Goal: Navigation & Orientation: Find specific page/section

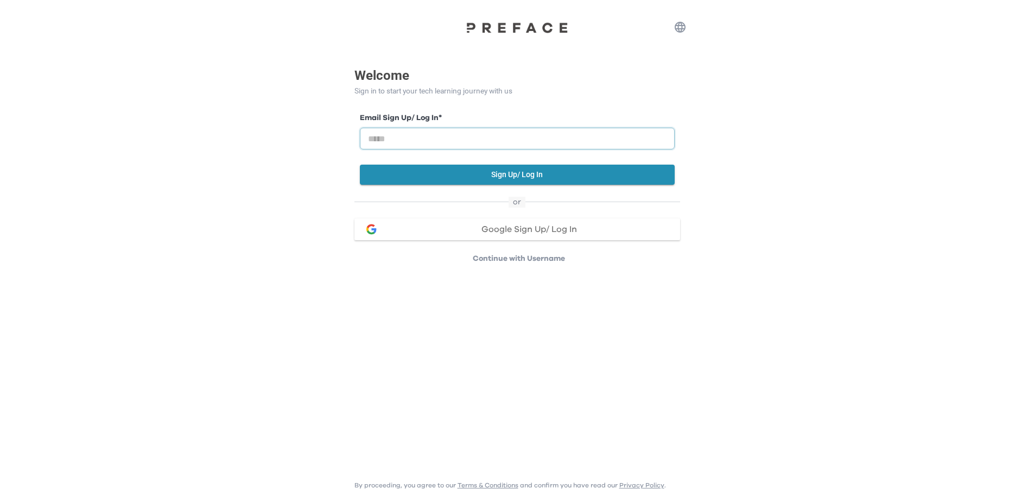
click at [562, 145] on input "email" at bounding box center [517, 139] width 315 height 22
click at [840, 156] on div "Welcome Sign in to start your tech learning journey with us Email Sign Up/ Log …" at bounding box center [517, 132] width 1034 height 264
click at [582, 237] on button "Google Sign Up/ Log In" at bounding box center [517, 229] width 326 height 22
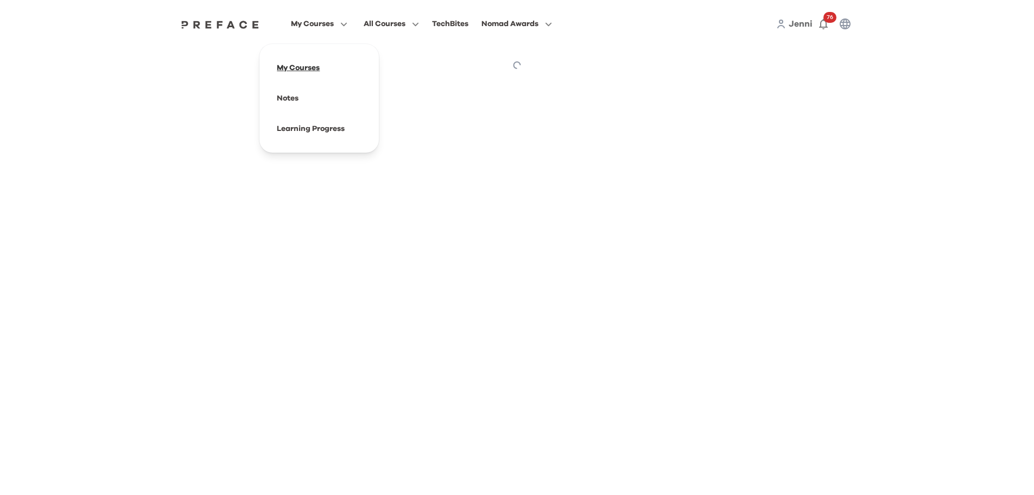
click at [310, 68] on span at bounding box center [319, 68] width 102 height 30
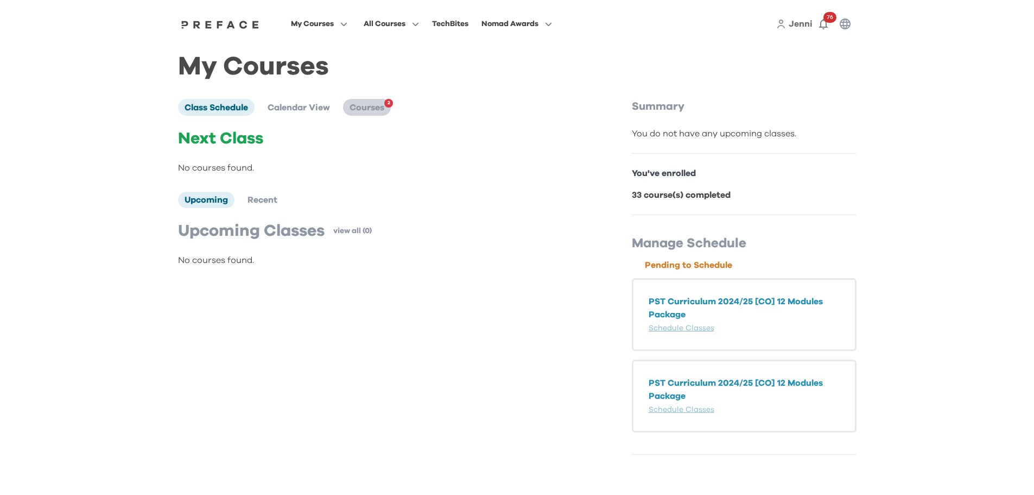
click at [384, 112] on span "Courses" at bounding box center [367, 107] width 35 height 9
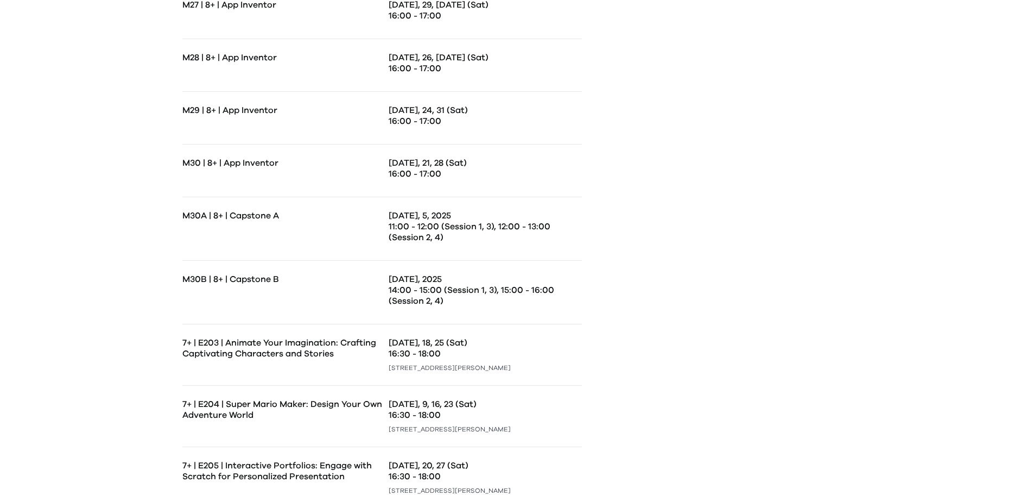
scroll to position [724, 0]
